Goal: Task Accomplishment & Management: Use online tool/utility

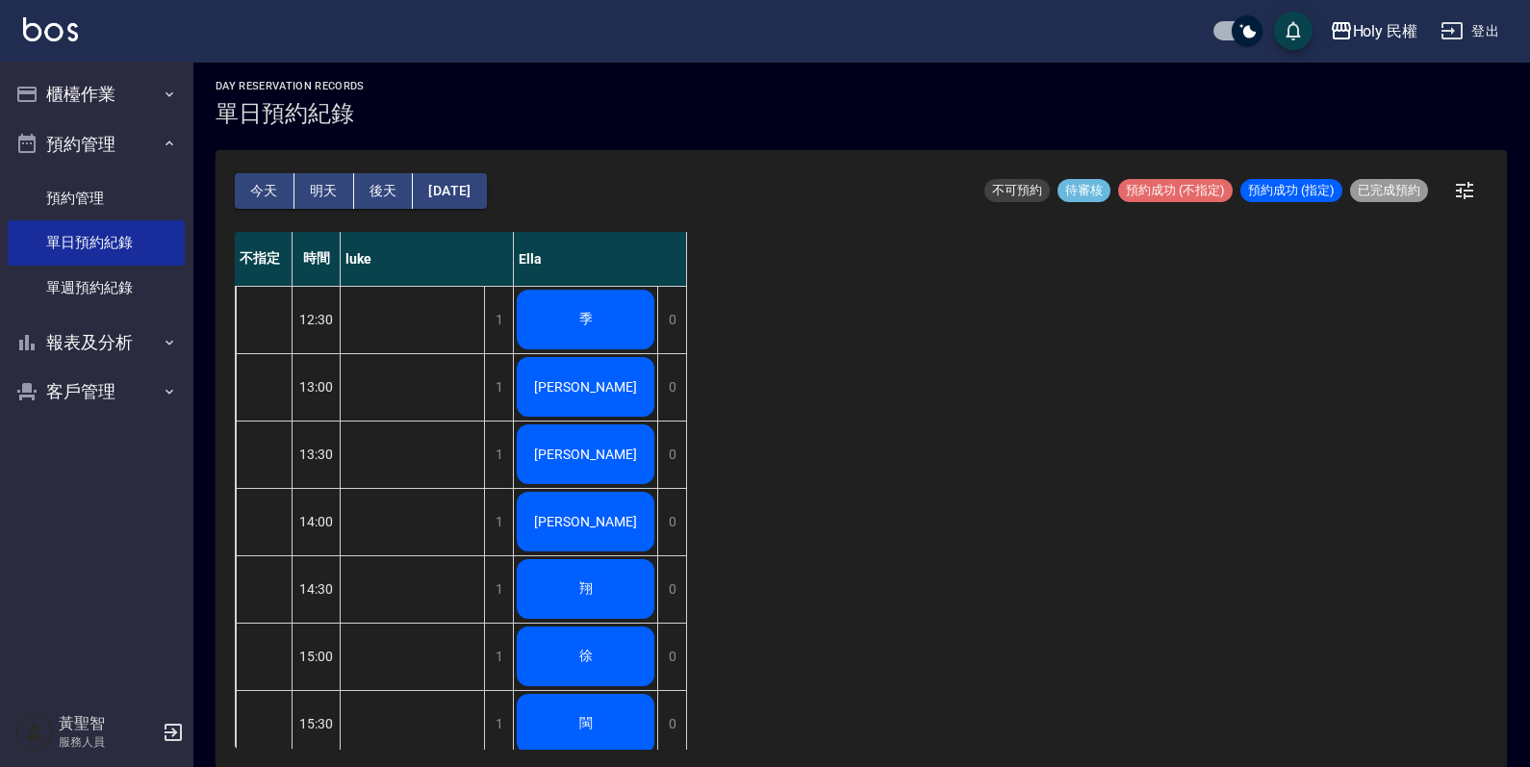
scroll to position [601, 0]
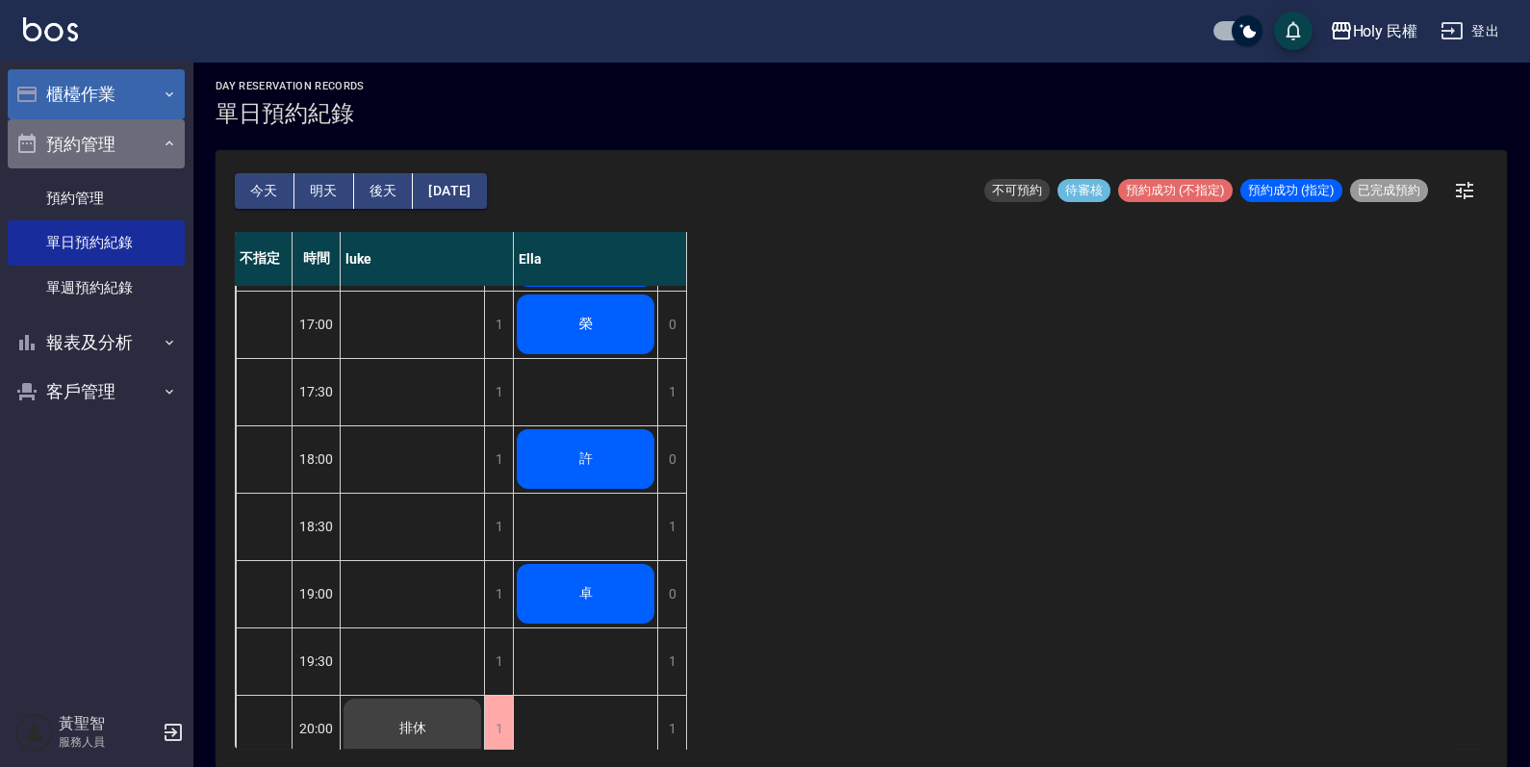
drag, startPoint x: 81, startPoint y: 118, endPoint x: 93, endPoint y: 117, distance: 12.5
click at [85, 119] on button "預約管理" at bounding box center [96, 144] width 177 height 50
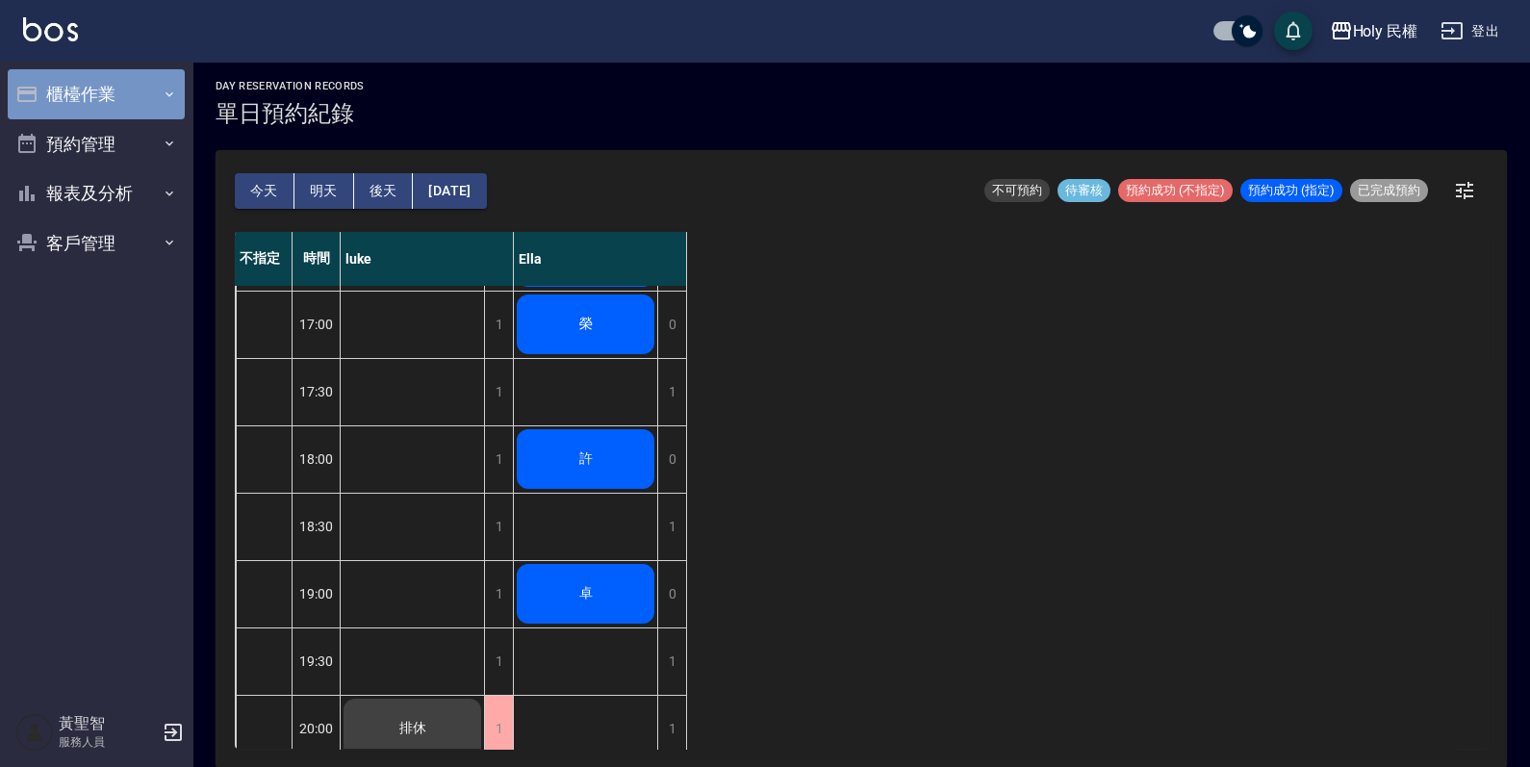
click at [98, 103] on button "櫃檯作業" at bounding box center [96, 94] width 177 height 50
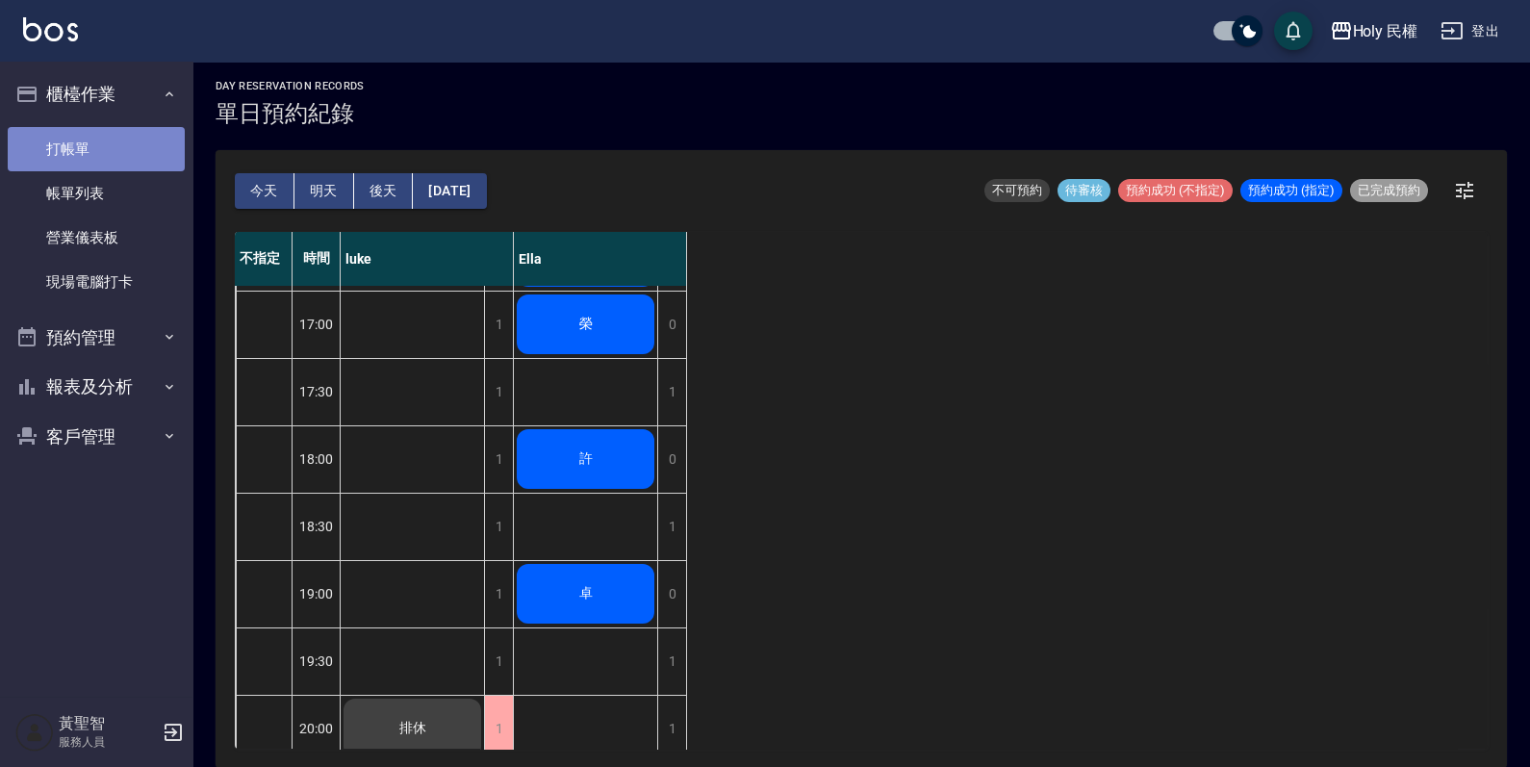
click at [87, 163] on link "打帳單" at bounding box center [96, 149] width 177 height 44
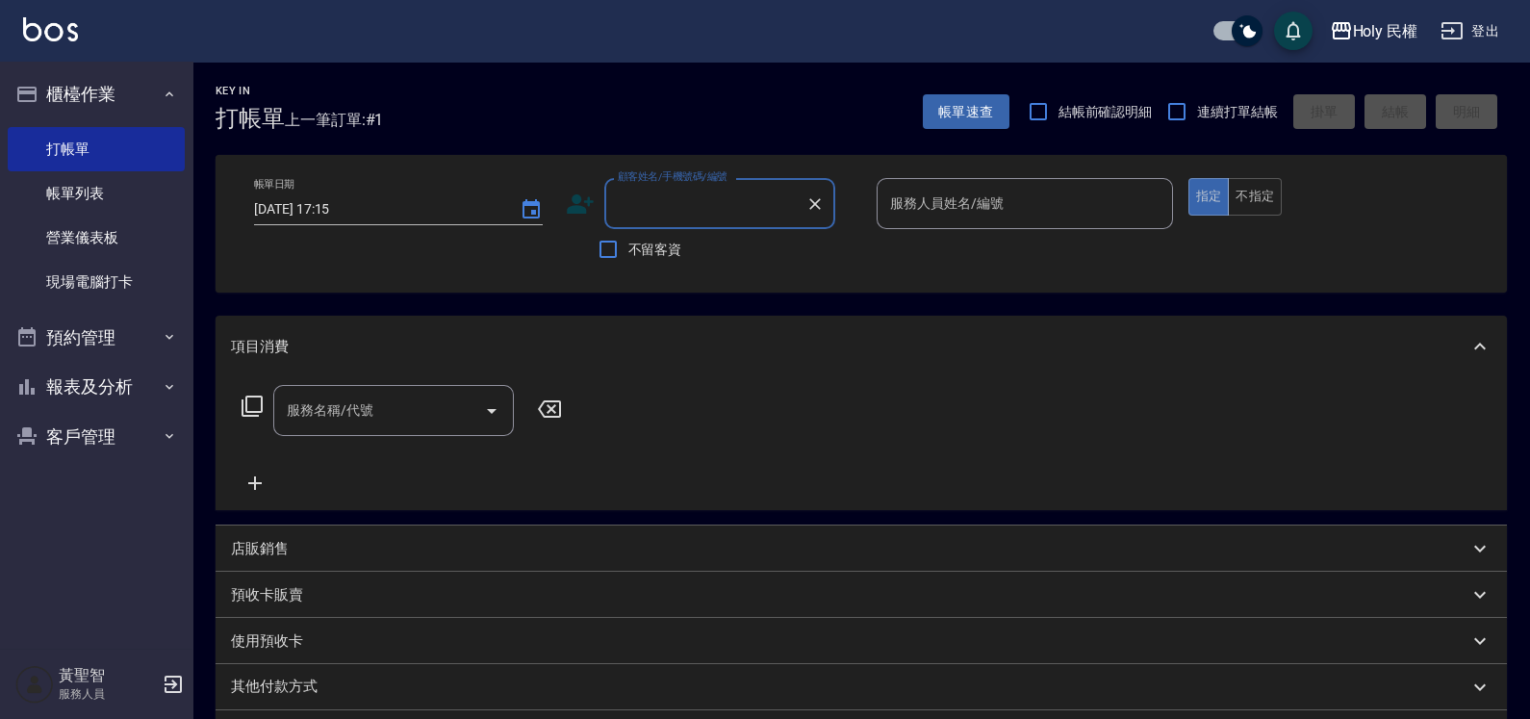
click at [712, 212] on input "顧客姓名/手機號碼/編號" at bounding box center [705, 204] width 185 height 34
type input "ㄓ"
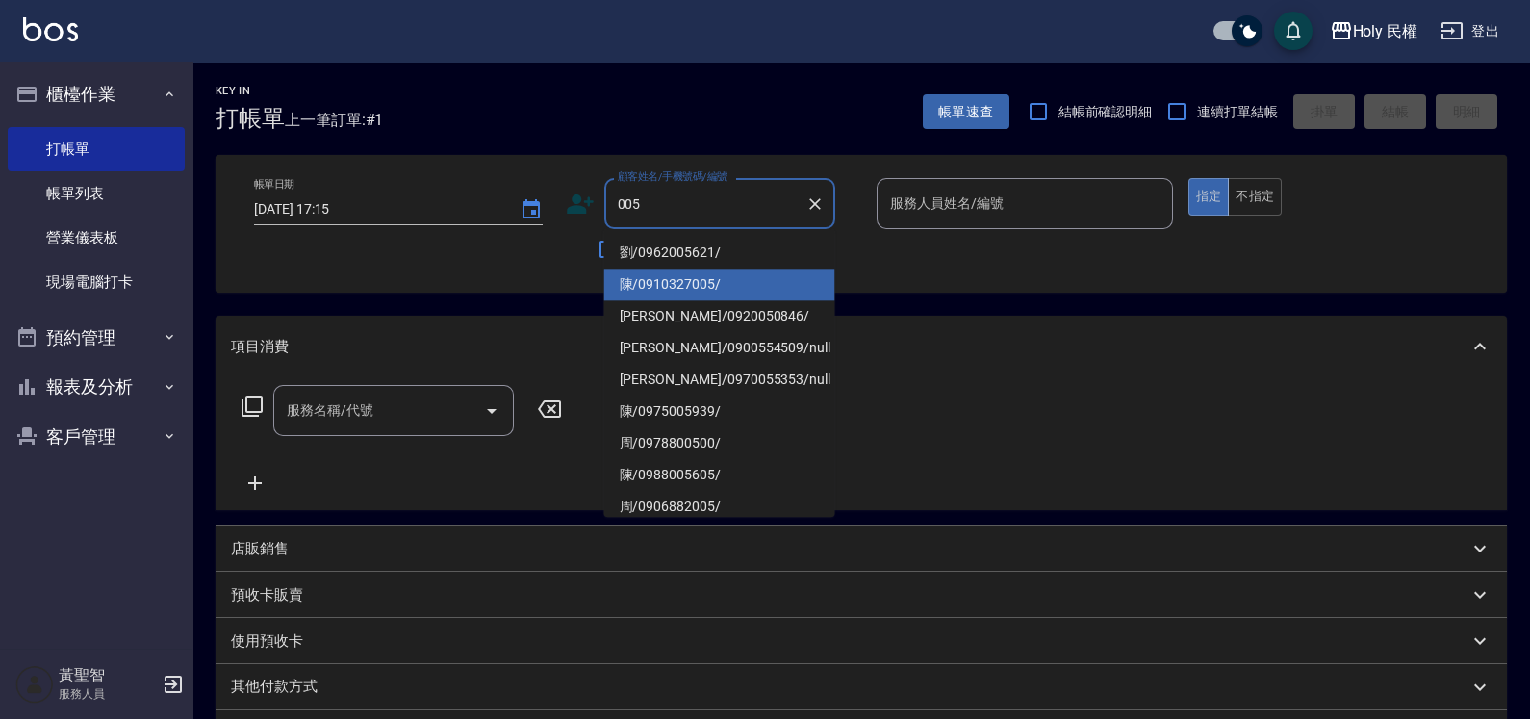
click at [661, 290] on li "陳/0910327005/" at bounding box center [719, 285] width 231 height 32
type input "陳/0910327005/"
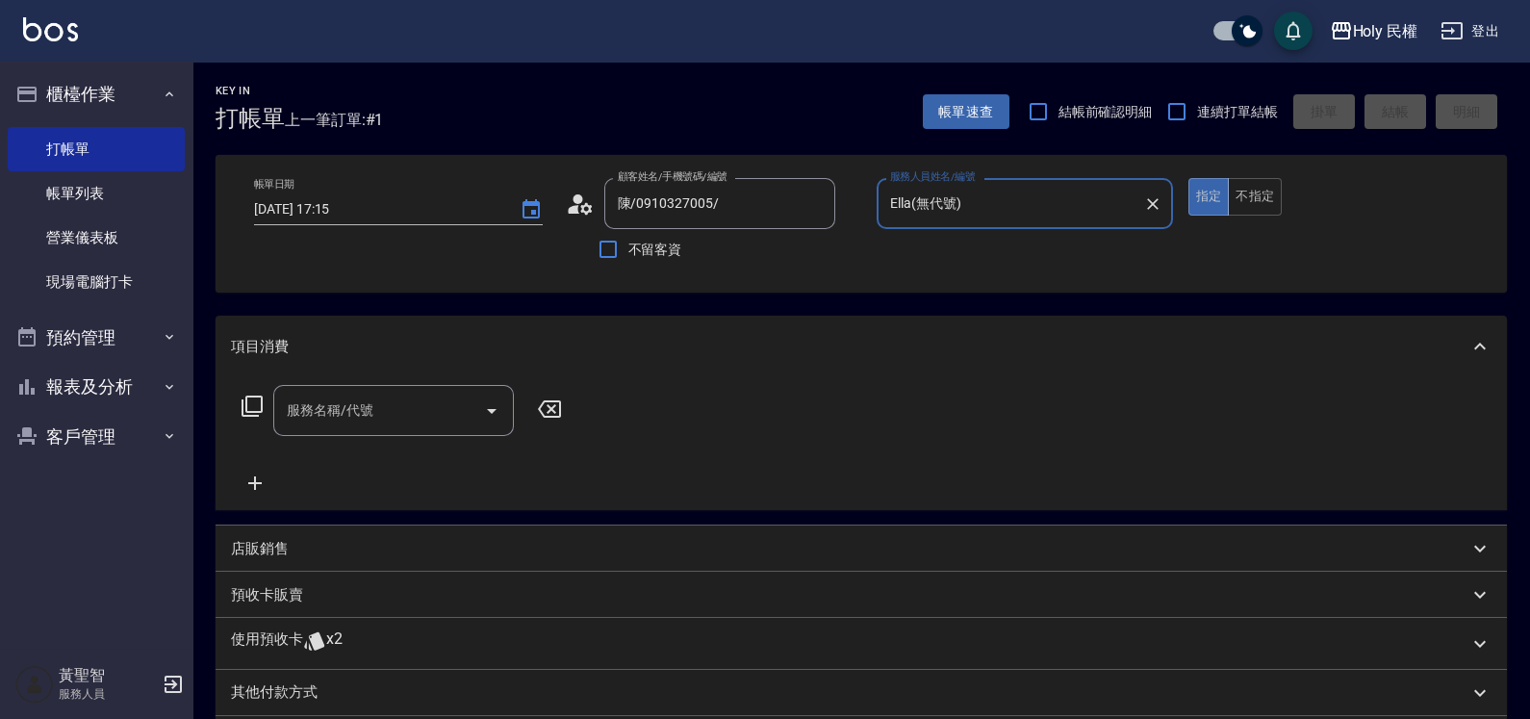
type input "Ella(無代號)"
click at [722, 626] on div "使用預收卡 x2" at bounding box center [862, 644] width 1292 height 52
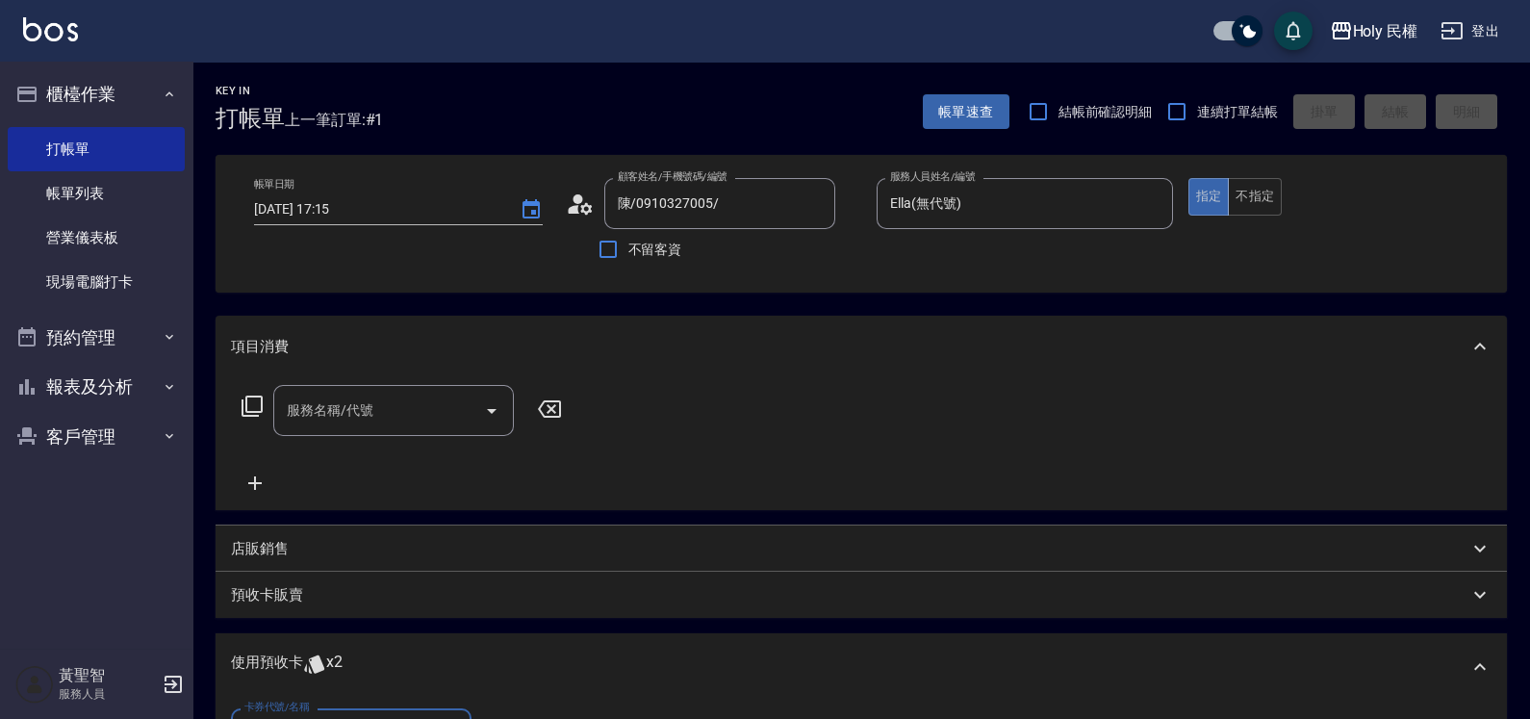
scroll to position [240, 0]
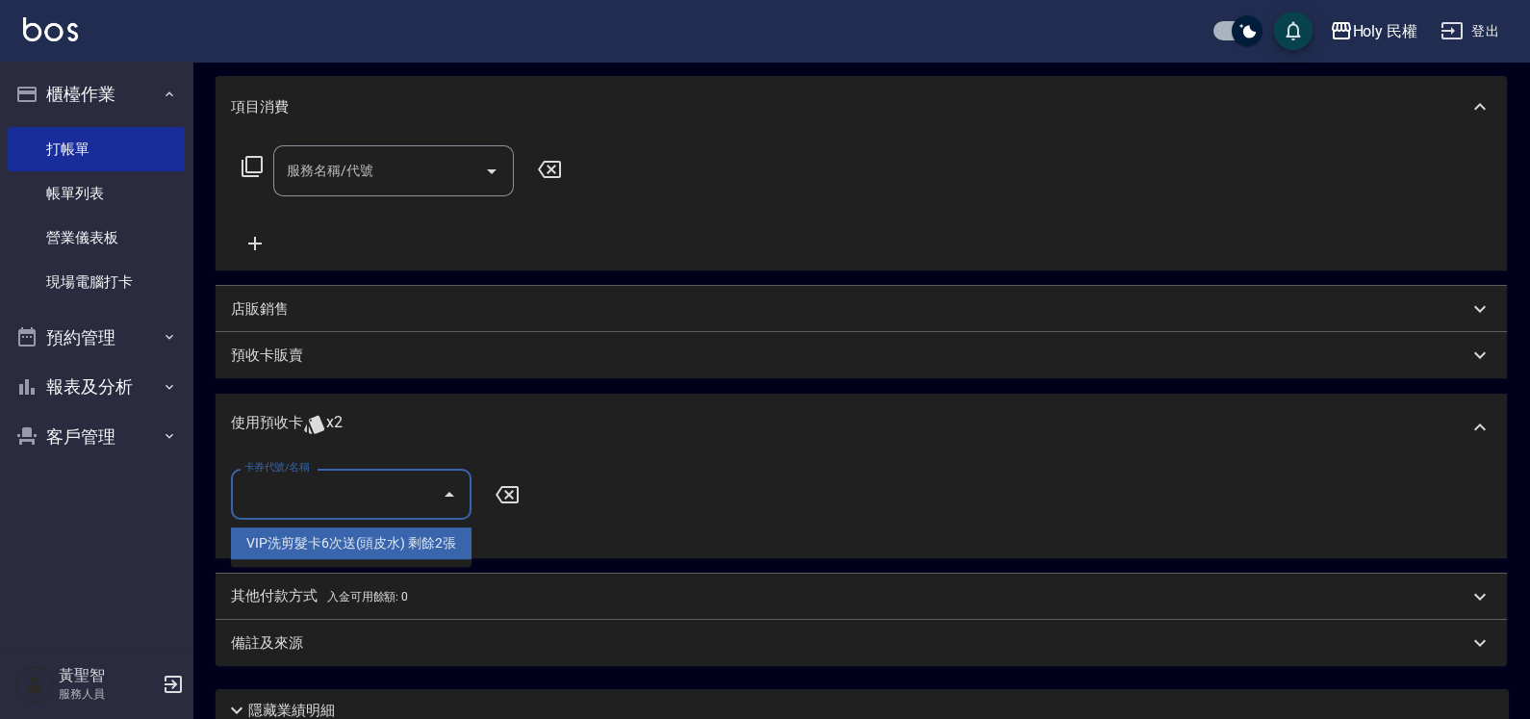
click at [416, 477] on input "卡券代號/名稱" at bounding box center [337, 494] width 194 height 34
click at [408, 552] on div "VIP洗剪髮卡6次送(頭皮水) 剩餘2張" at bounding box center [351, 543] width 241 height 32
type input "VIP洗剪髮卡6次送(頭皮水)"
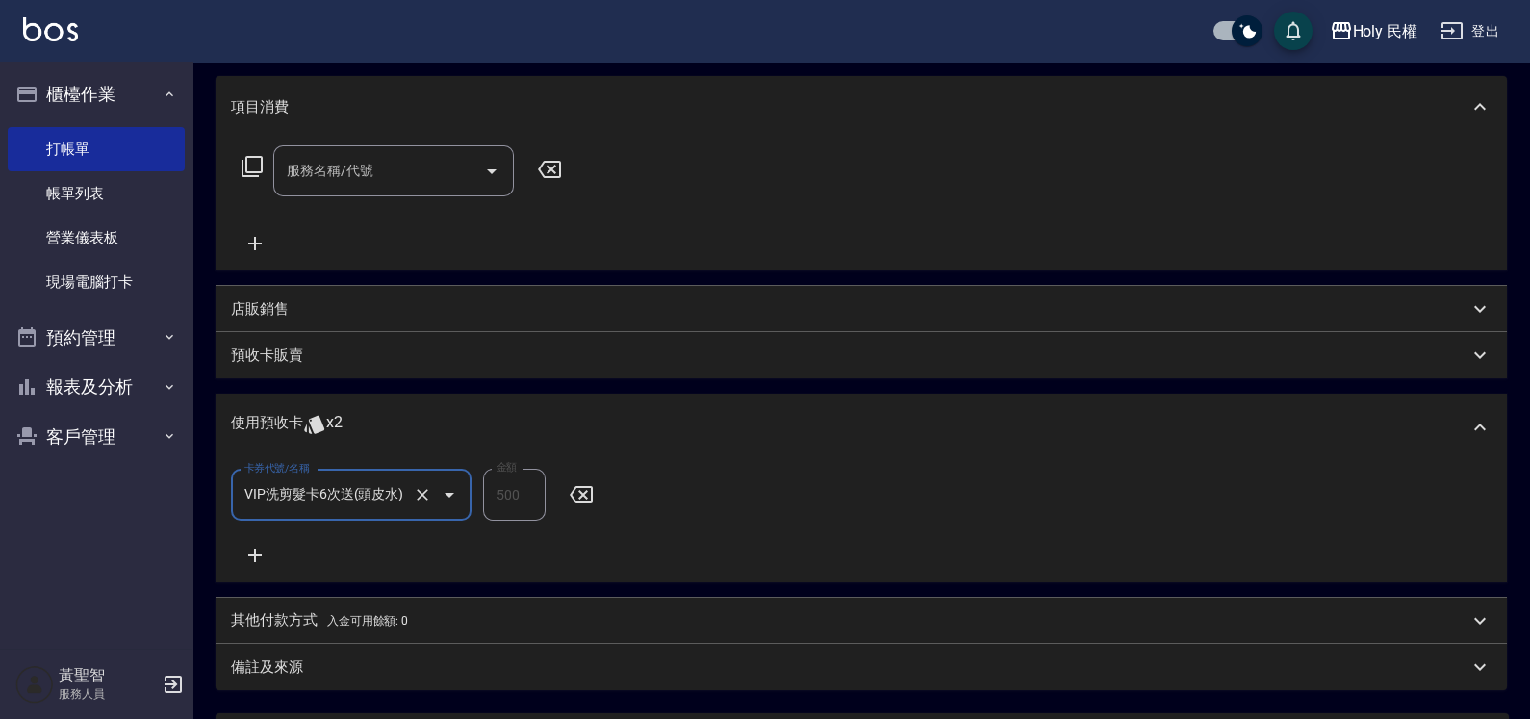
scroll to position [425, 0]
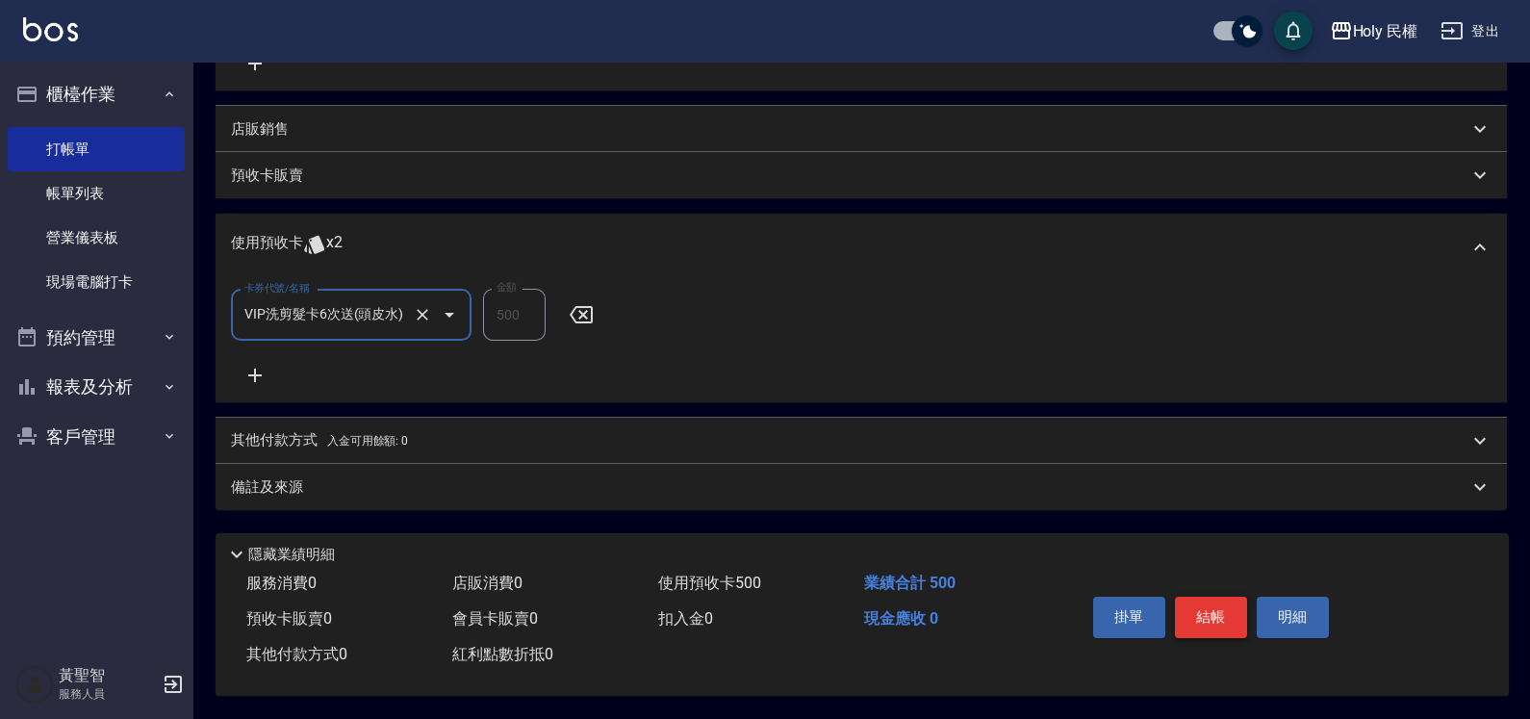
click at [1237, 615] on button "結帳" at bounding box center [1211, 617] width 72 height 40
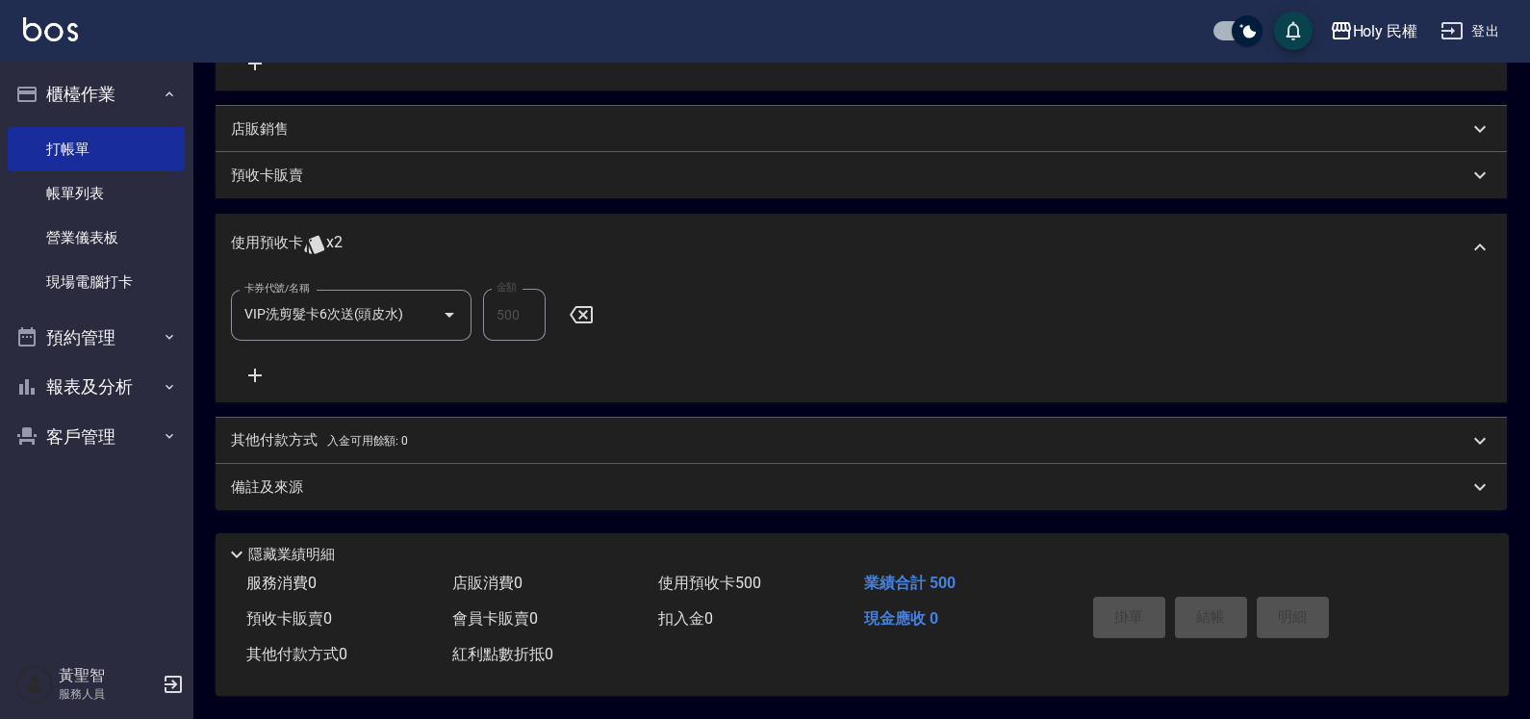
scroll to position [64, 0]
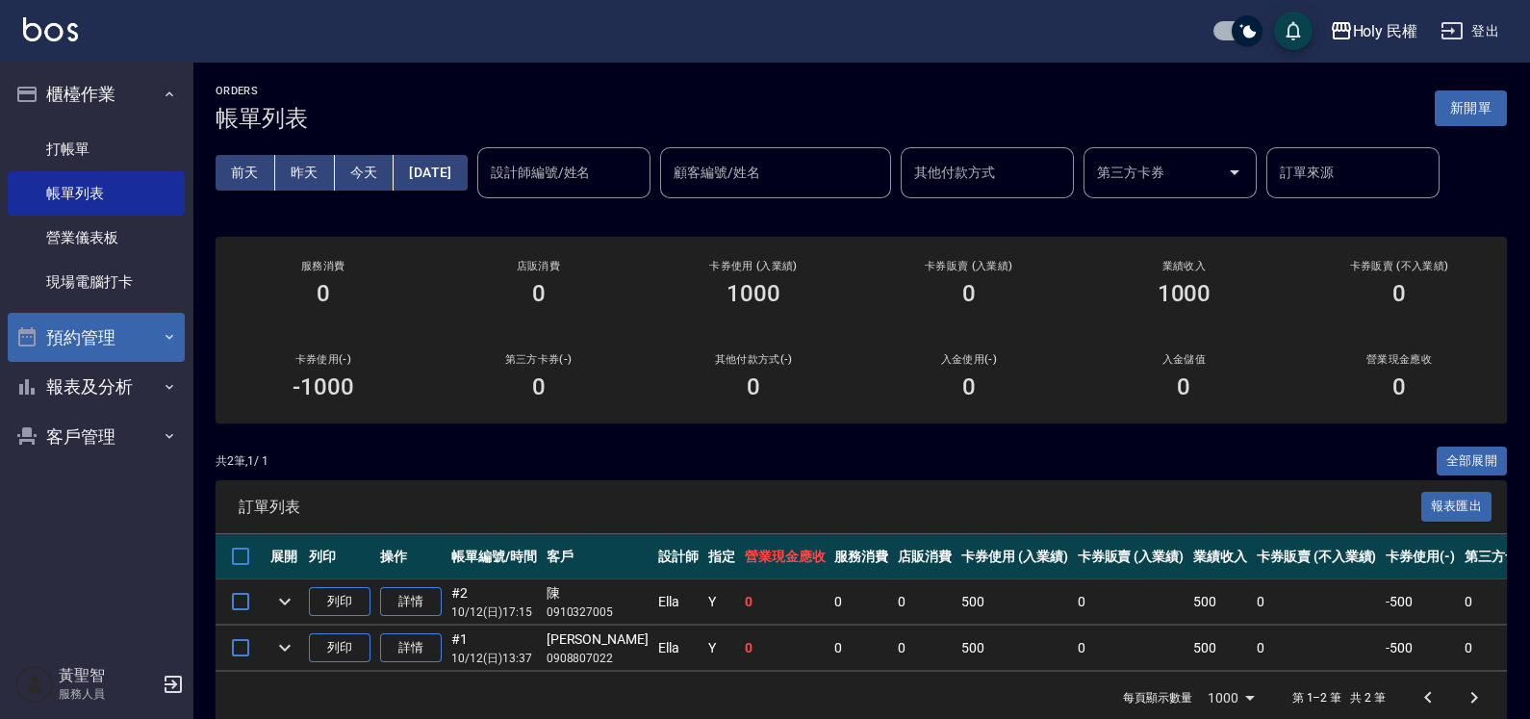
click at [113, 322] on button "預約管理" at bounding box center [96, 338] width 177 height 50
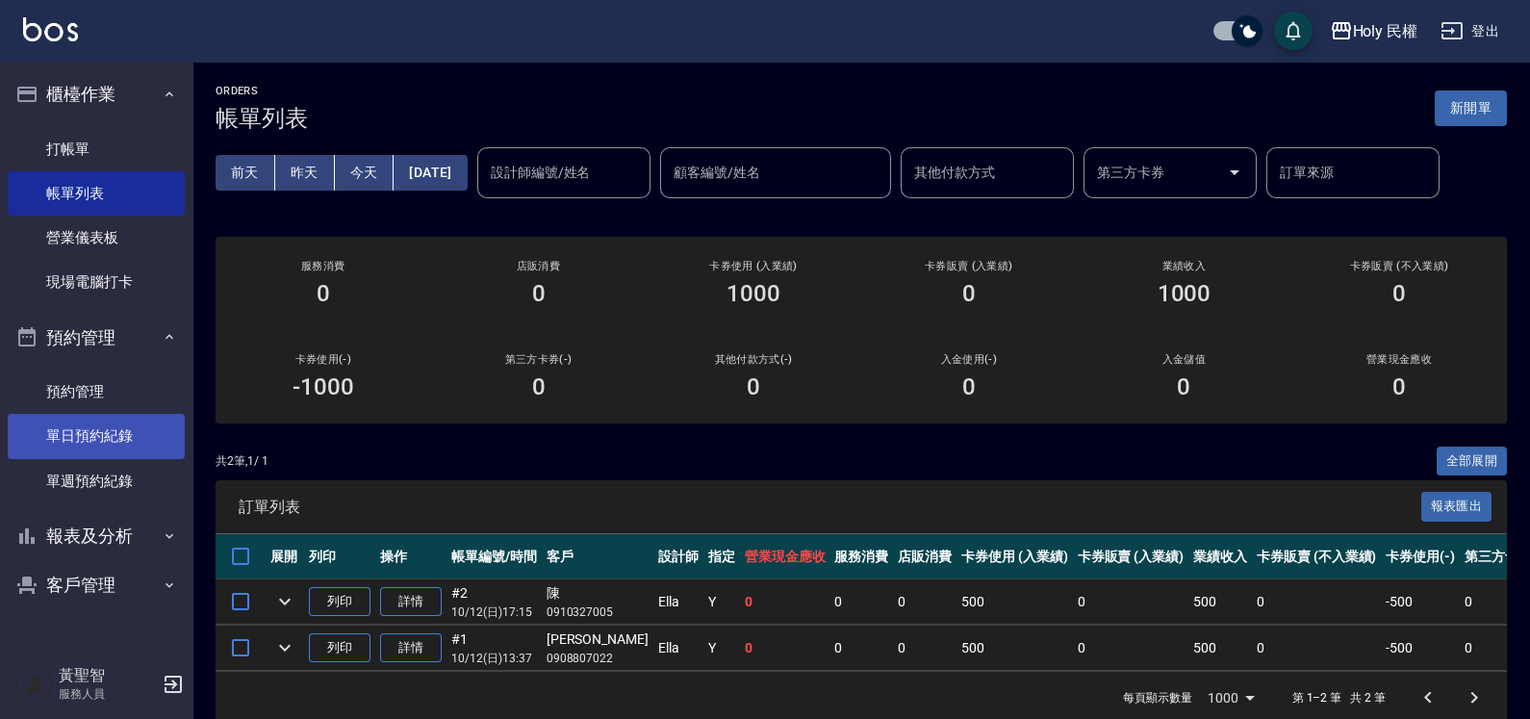
click at [92, 424] on link "單日預約紀錄" at bounding box center [96, 436] width 177 height 44
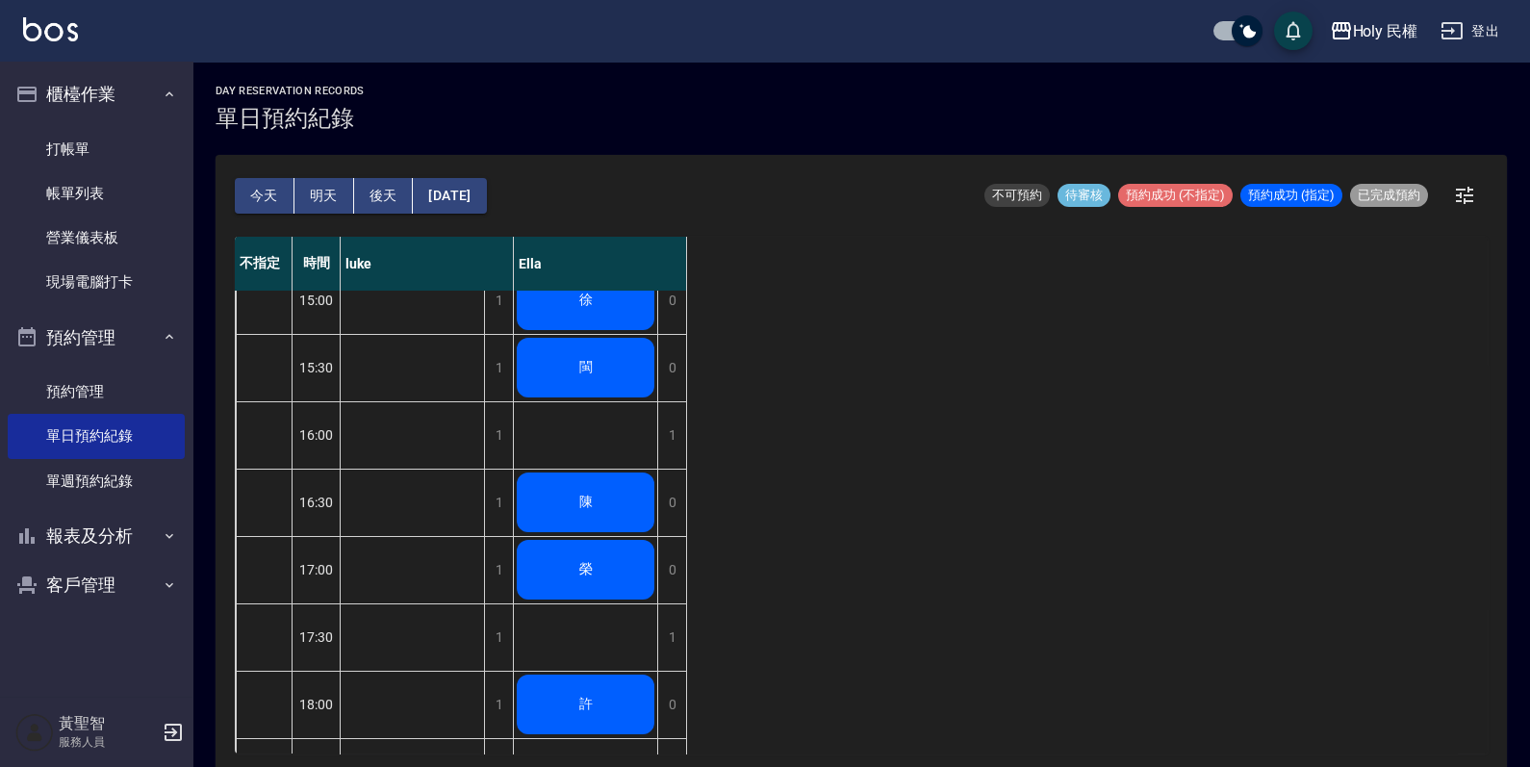
scroll to position [480, 0]
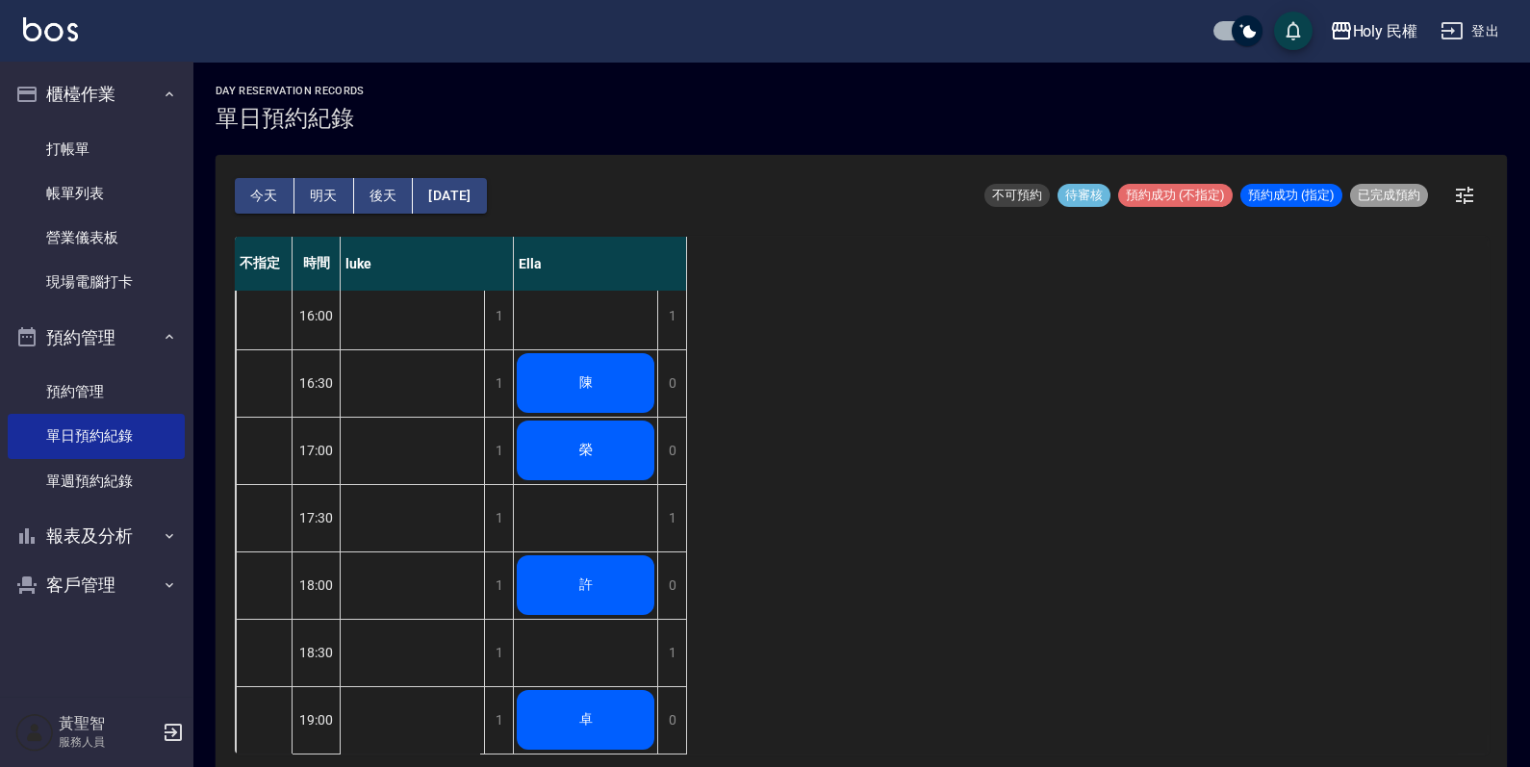
click at [620, 569] on div "許" at bounding box center [585, 584] width 143 height 65
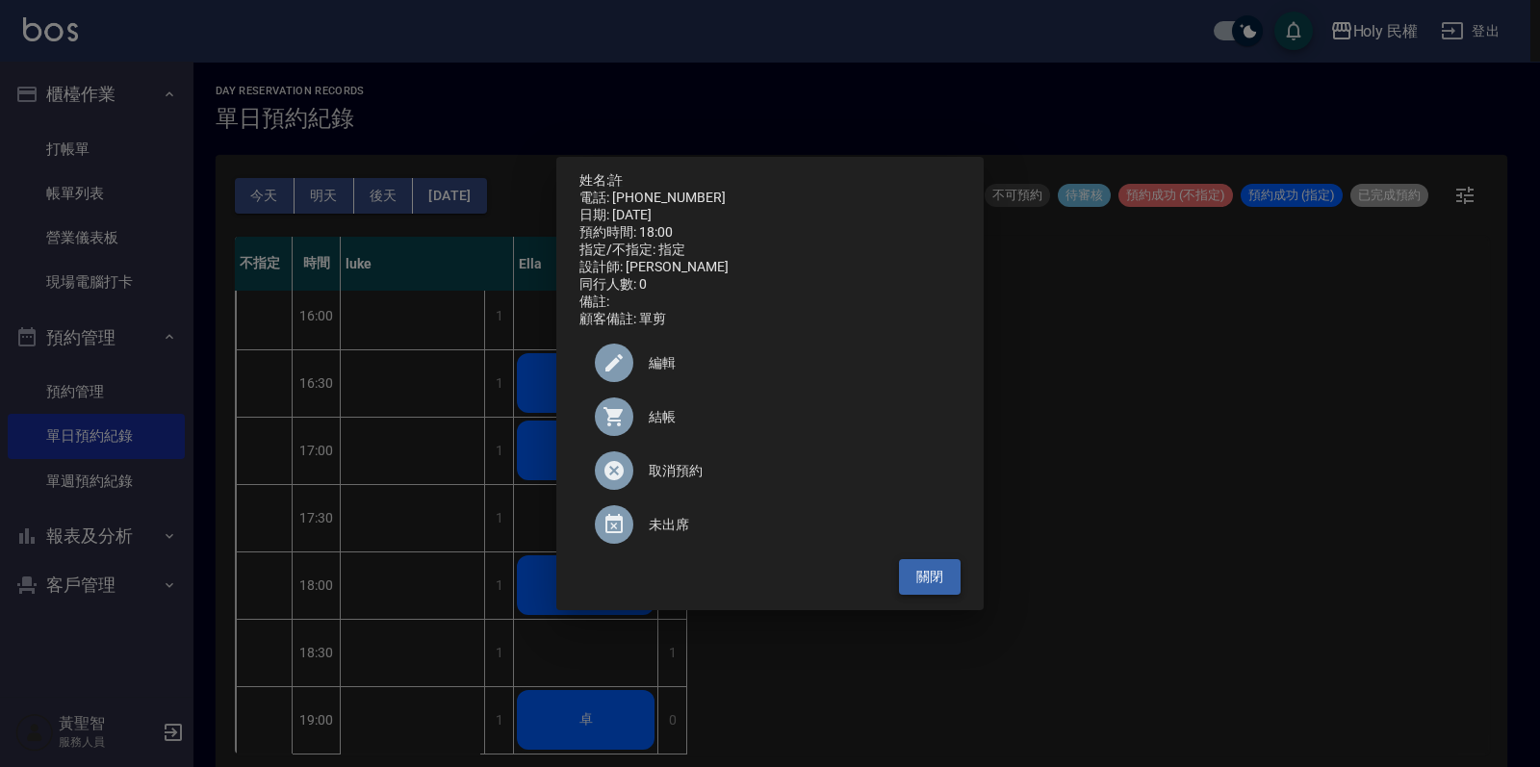
click at [938, 587] on button "關閉" at bounding box center [930, 577] width 62 height 36
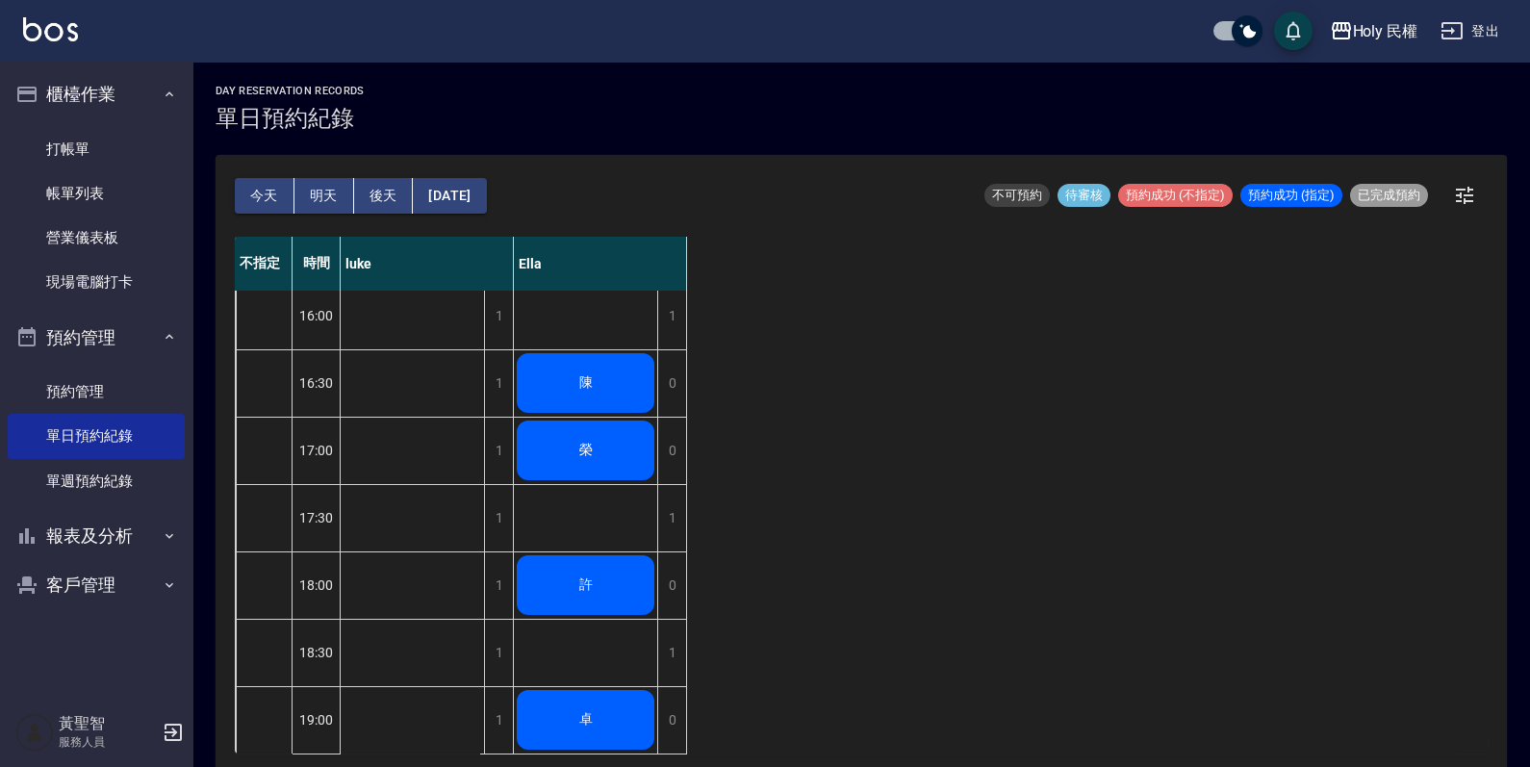
scroll to position [601, 0]
